Goal: Task Accomplishment & Management: Use online tool/utility

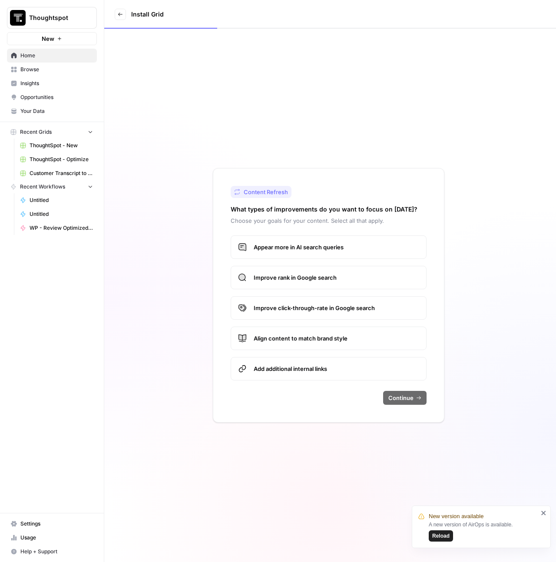
click at [125, 16] on link "Exit" at bounding box center [120, 14] width 11 height 11
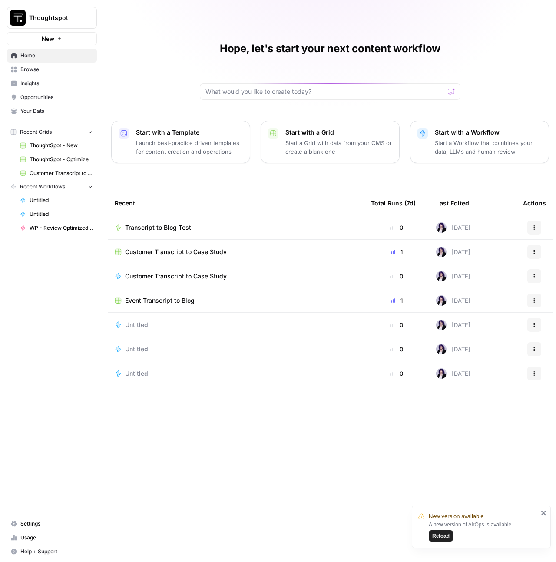
click at [348, 141] on p "Start a Grid with data from your CMS or create a blank one" at bounding box center [338, 146] width 107 height 17
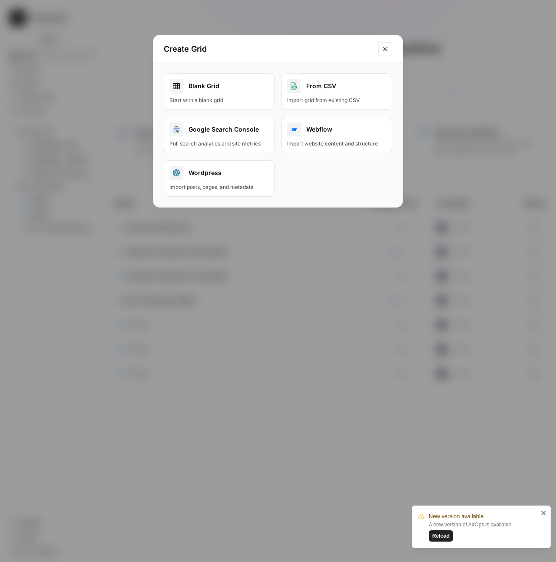
click at [227, 92] on div "Blank Grid" at bounding box center [218, 86] width 99 height 14
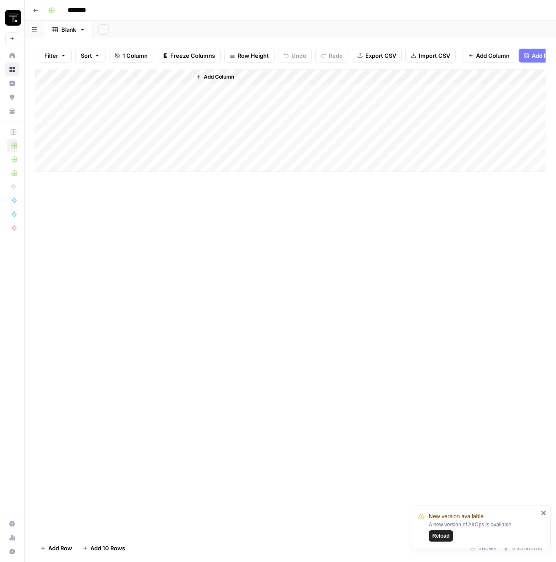
click at [73, 9] on input "********" at bounding box center [88, 10] width 49 height 14
type input "**********"
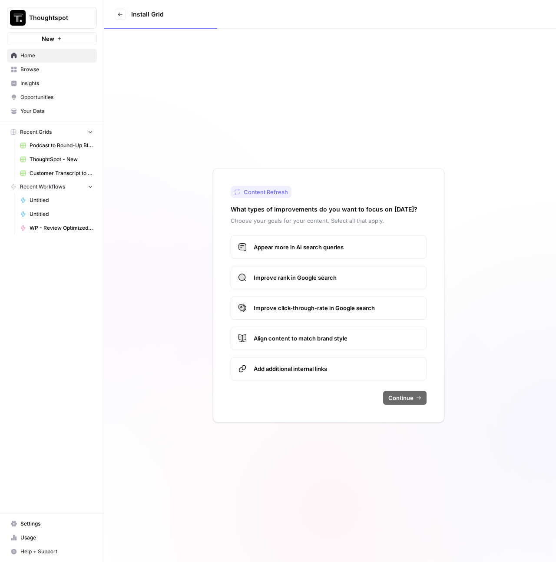
click at [36, 67] on span "Browse" at bounding box center [56, 70] width 72 height 8
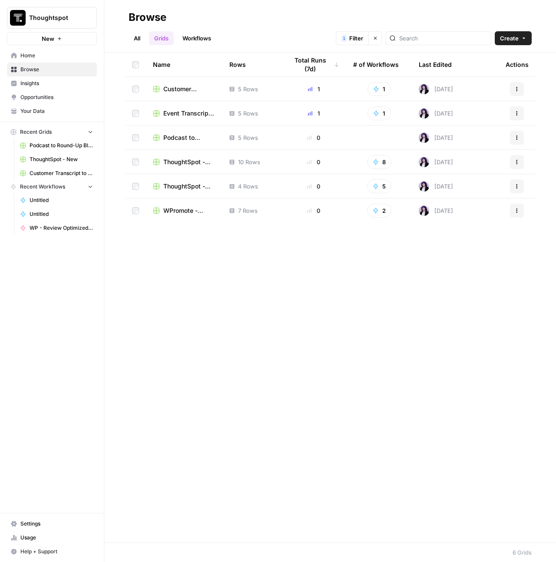
click at [188, 40] on link "Workflows" at bounding box center [196, 38] width 39 height 14
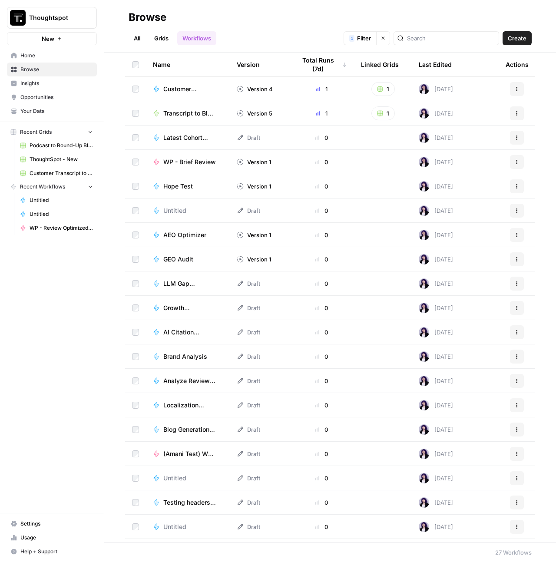
click at [515, 39] on span "Create" at bounding box center [516, 38] width 19 height 9
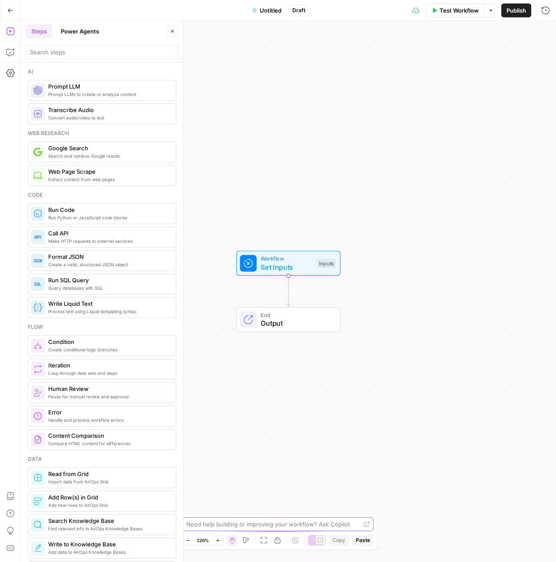
click at [250, 524] on textarea at bounding box center [273, 524] width 174 height 9
click at [267, 529] on div "Need help building or improving your workflow? Ask Copilot." at bounding box center [277, 524] width 191 height 14
click at [177, 31] on button "Close" at bounding box center [172, 31] width 11 height 11
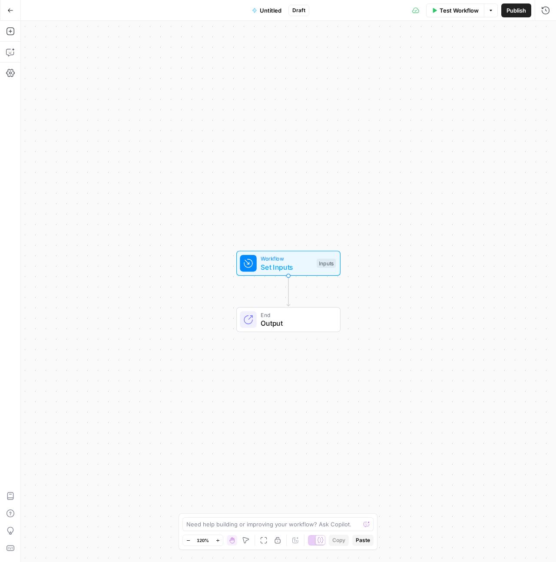
click at [269, 533] on div "Need help building or improving your workflow? Ask Copilot. Zoom Out 120% Zoom …" at bounding box center [277, 531] width 199 height 36
click at [269, 525] on textarea at bounding box center [273, 524] width 174 height 9
